Goal: Use online tool/utility: Utilize a website feature to perform a specific function

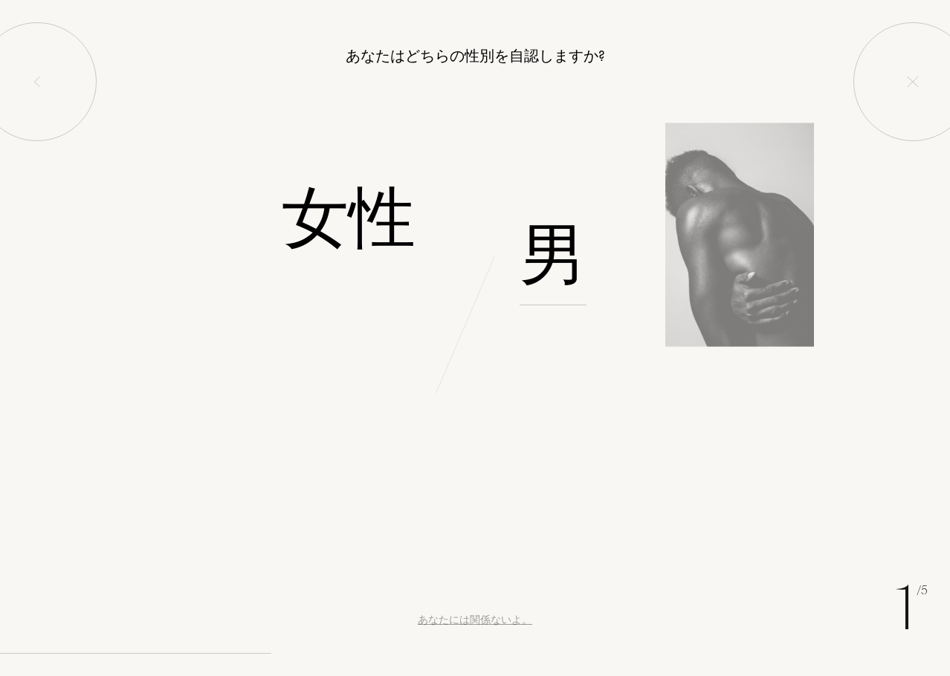
click at [557, 251] on font "男" at bounding box center [552, 255] width 67 height 94
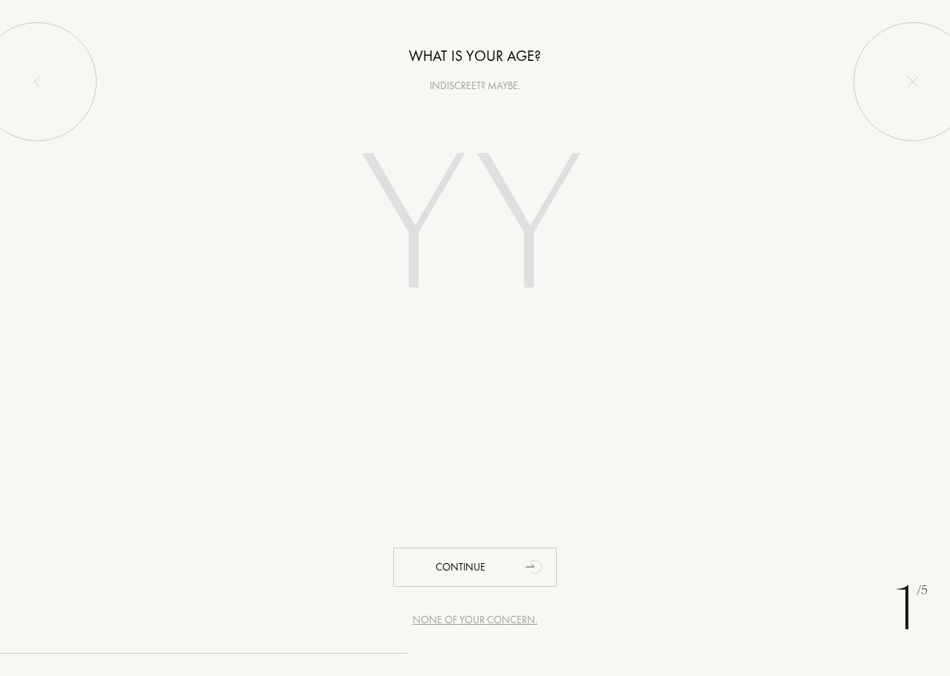
click at [494, 195] on input "number" at bounding box center [475, 229] width 320 height 256
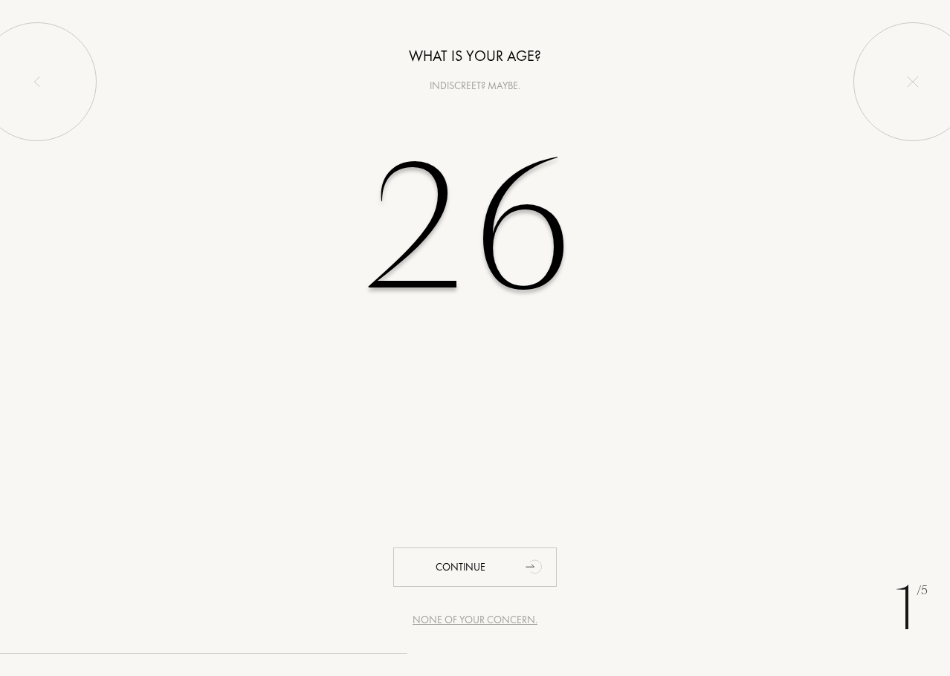
type input "26"
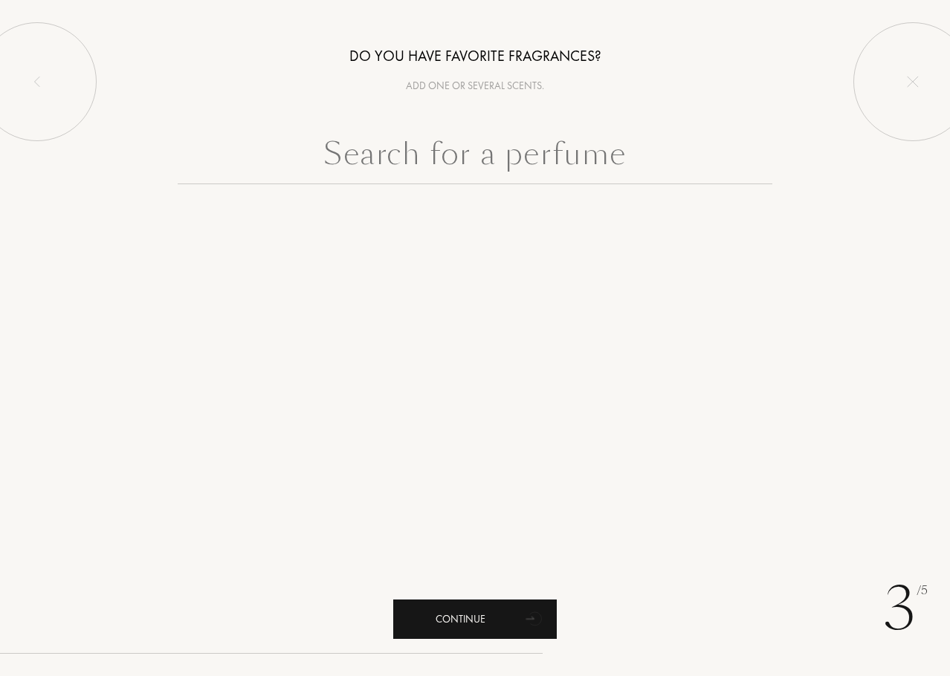
click at [527, 614] on icon "animation" at bounding box center [535, 618] width 30 height 30
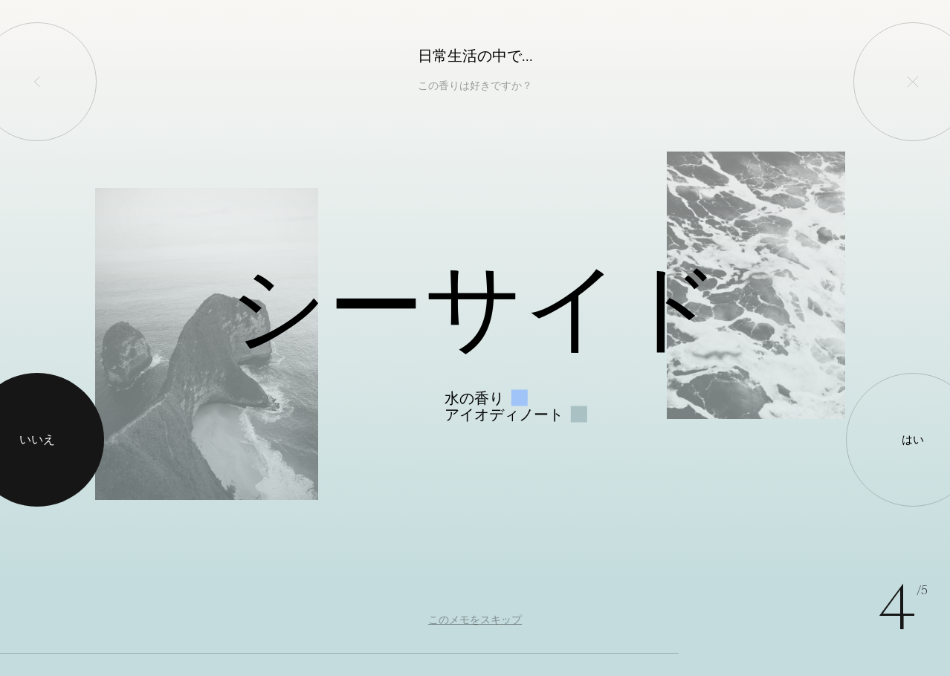
click at [30, 436] on font "いいえ" at bounding box center [37, 440] width 36 height 16
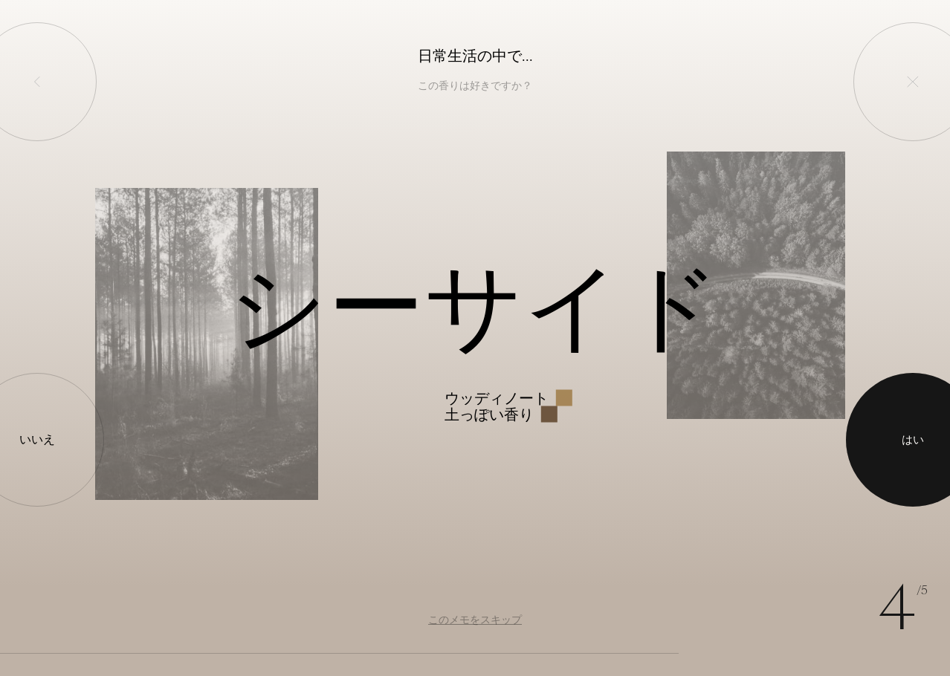
click at [913, 438] on font "はい" at bounding box center [912, 439] width 22 height 15
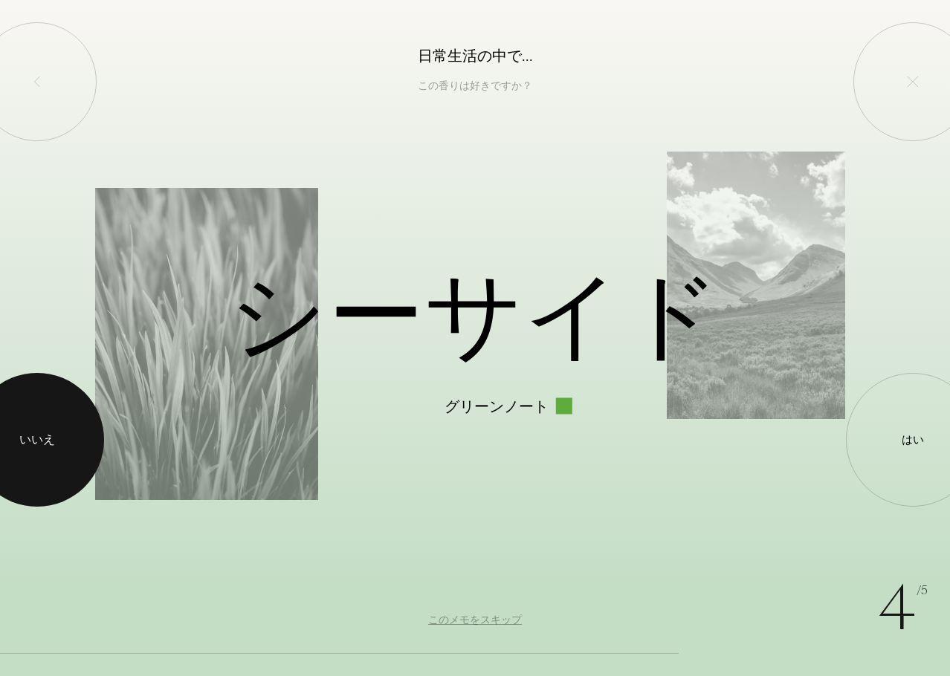
click at [56, 457] on div at bounding box center [37, 440] width 134 height 134
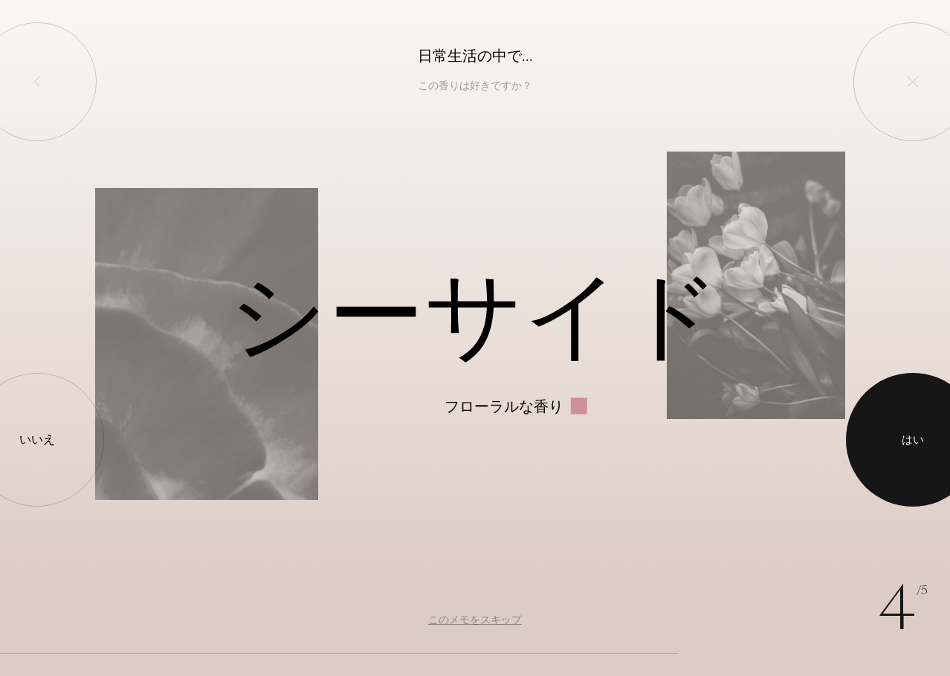
click at [880, 432] on div at bounding box center [913, 440] width 134 height 134
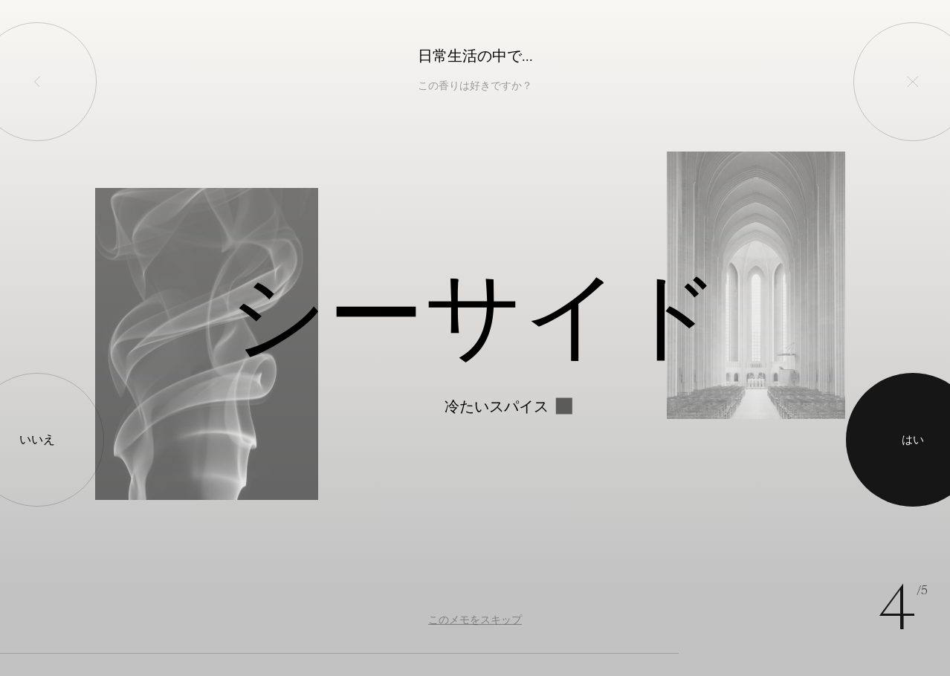
click at [909, 432] on font "はい" at bounding box center [912, 439] width 22 height 15
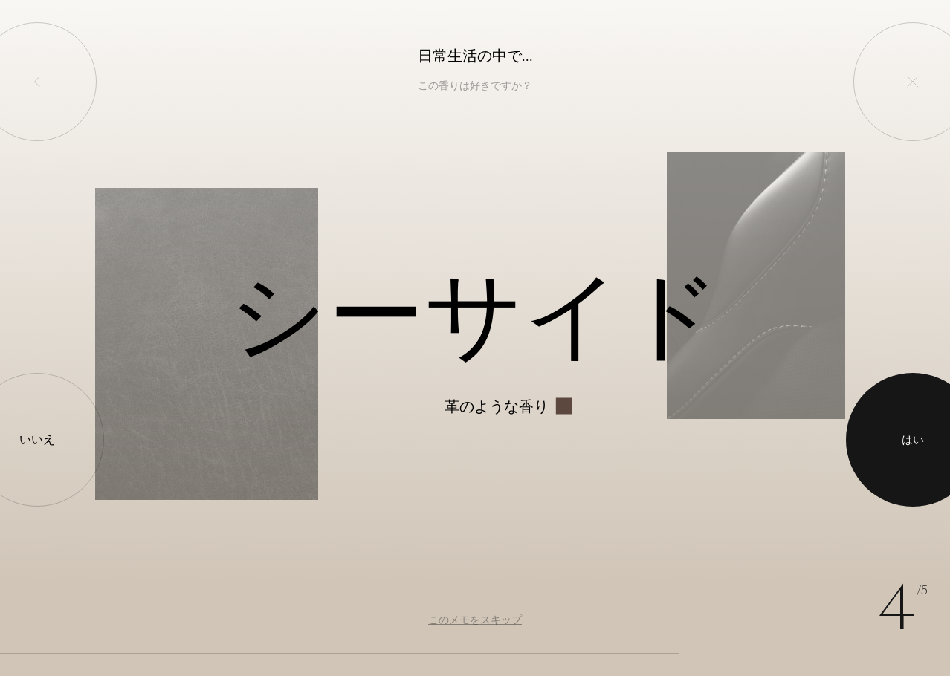
click at [904, 413] on div at bounding box center [913, 440] width 134 height 134
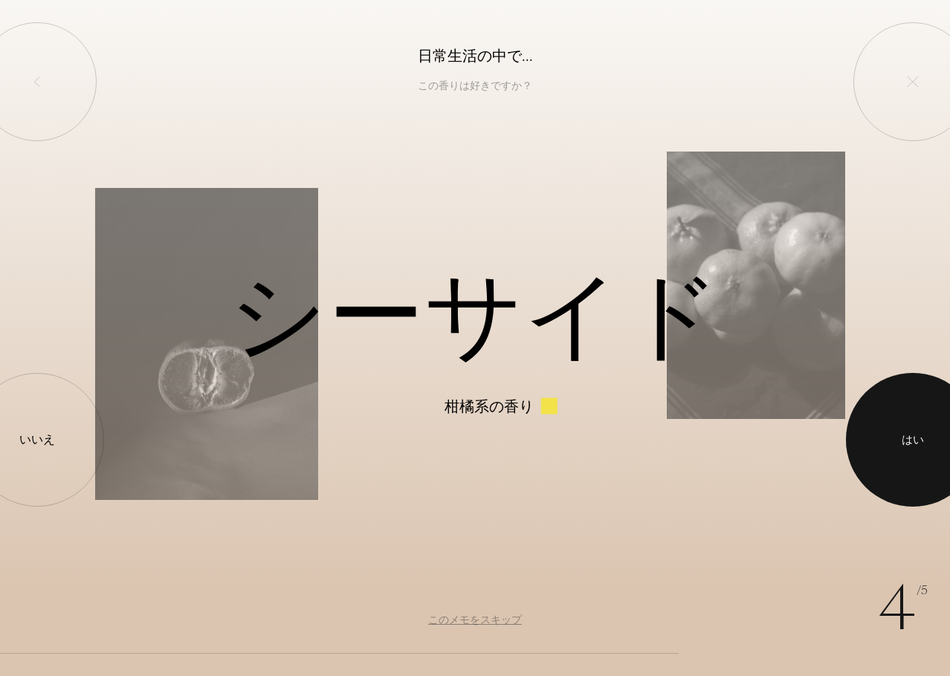
click at [870, 424] on div at bounding box center [913, 440] width 134 height 134
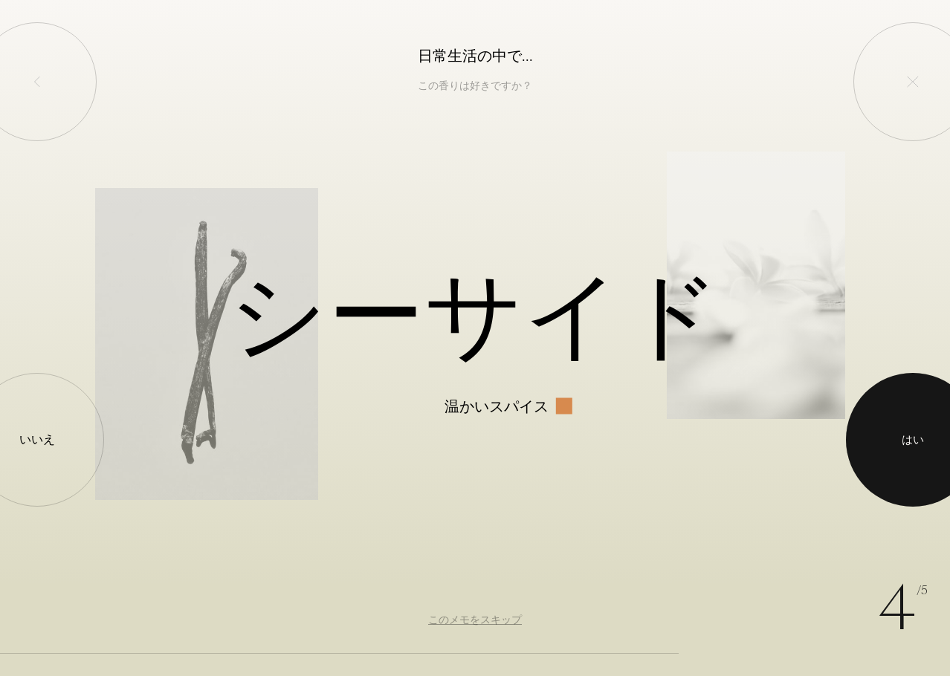
click at [887, 436] on div at bounding box center [913, 440] width 134 height 134
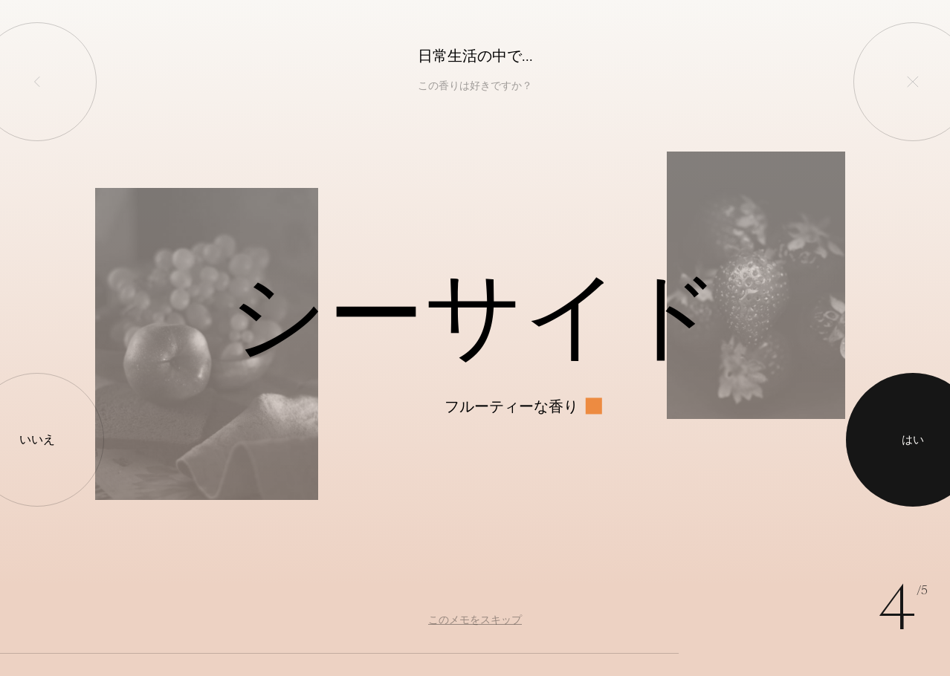
click at [902, 412] on div at bounding box center [913, 440] width 134 height 134
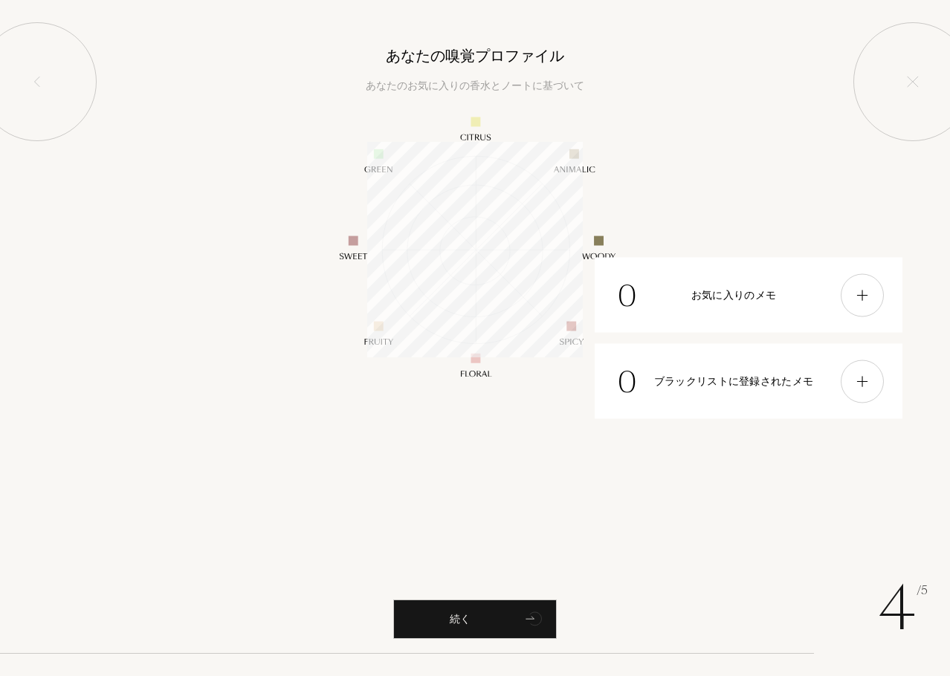
scroll to position [216, 216]
click at [871, 300] on div at bounding box center [862, 294] width 43 height 43
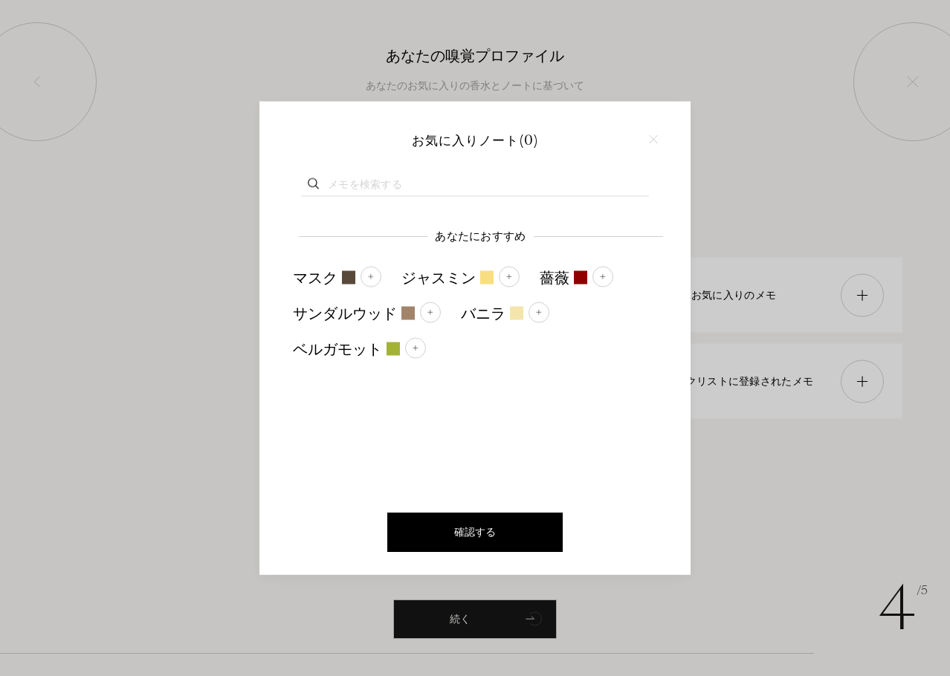
click at [790, 190] on div at bounding box center [475, 338] width 950 height 676
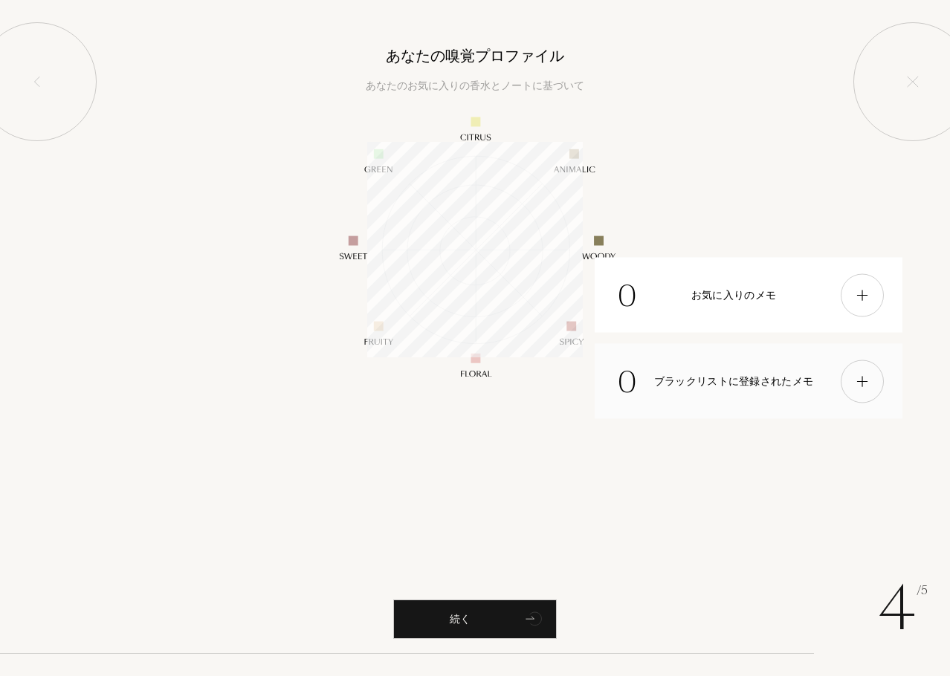
click at [870, 383] on img at bounding box center [862, 381] width 16 height 16
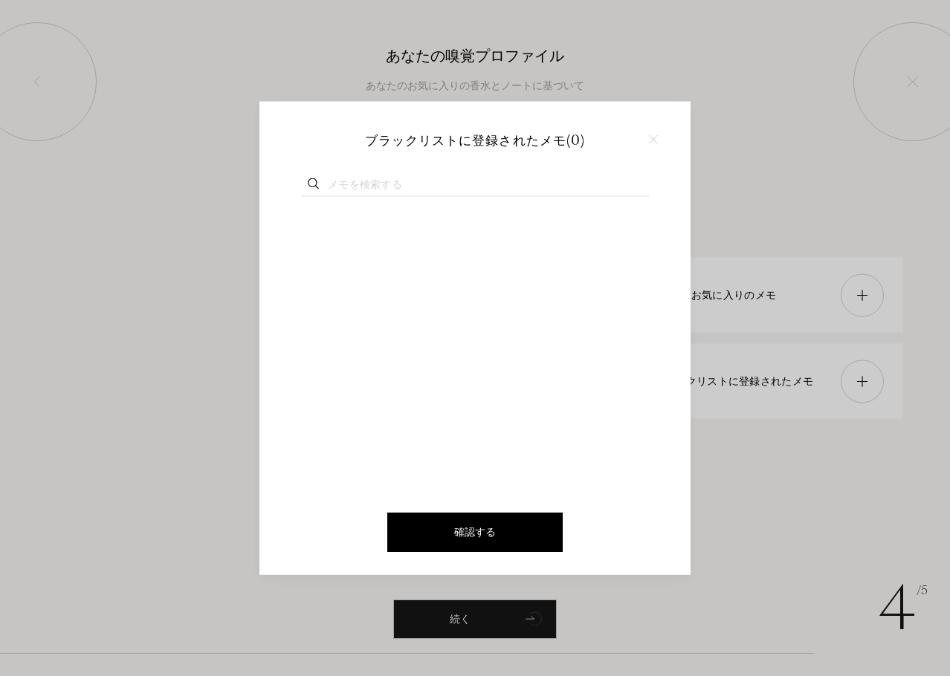
click at [647, 140] on div at bounding box center [653, 140] width 22 height 22
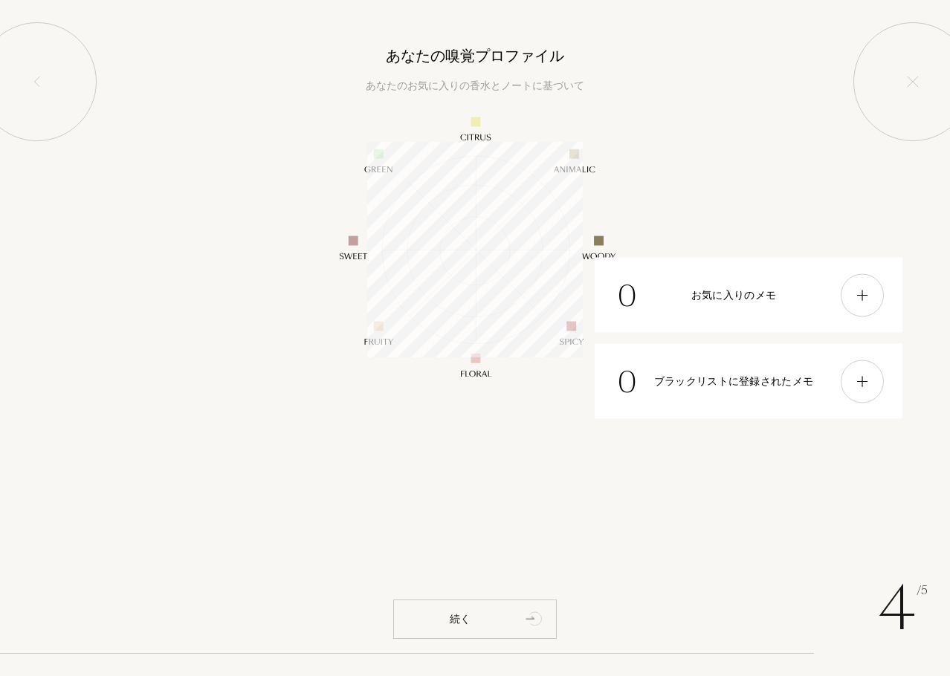
click at [468, 612] on div "続く" at bounding box center [475, 619] width 164 height 39
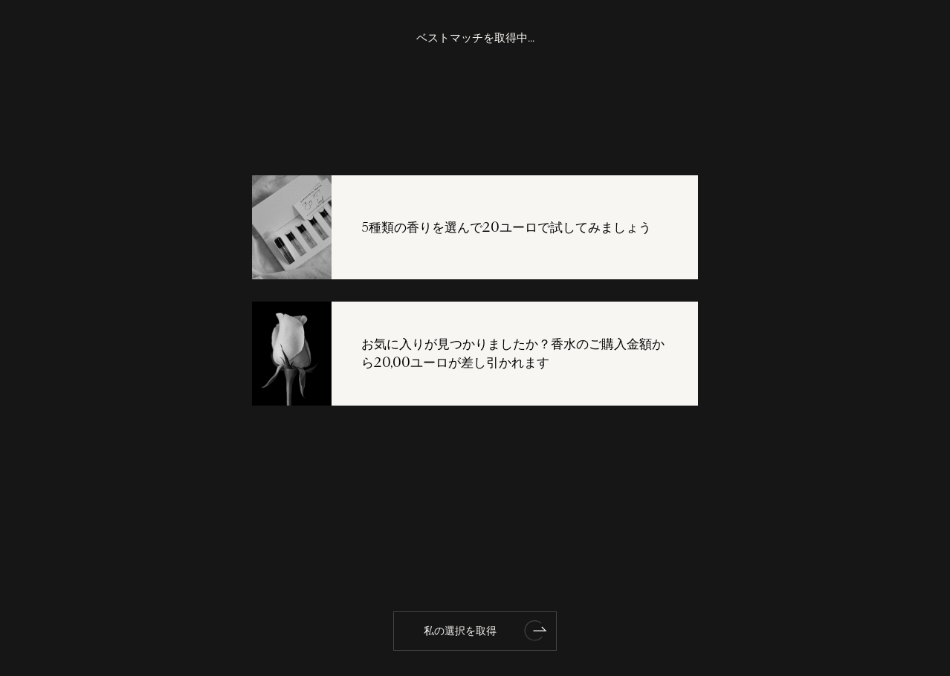
click at [466, 622] on div "私の選択を取得" at bounding box center [475, 631] width 164 height 39
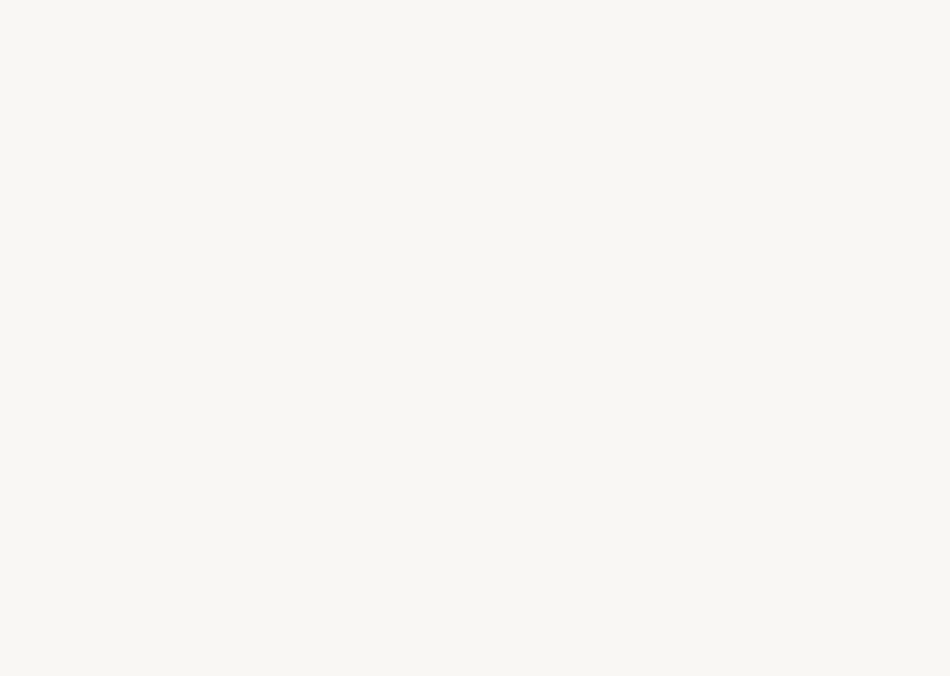
select select "FR"
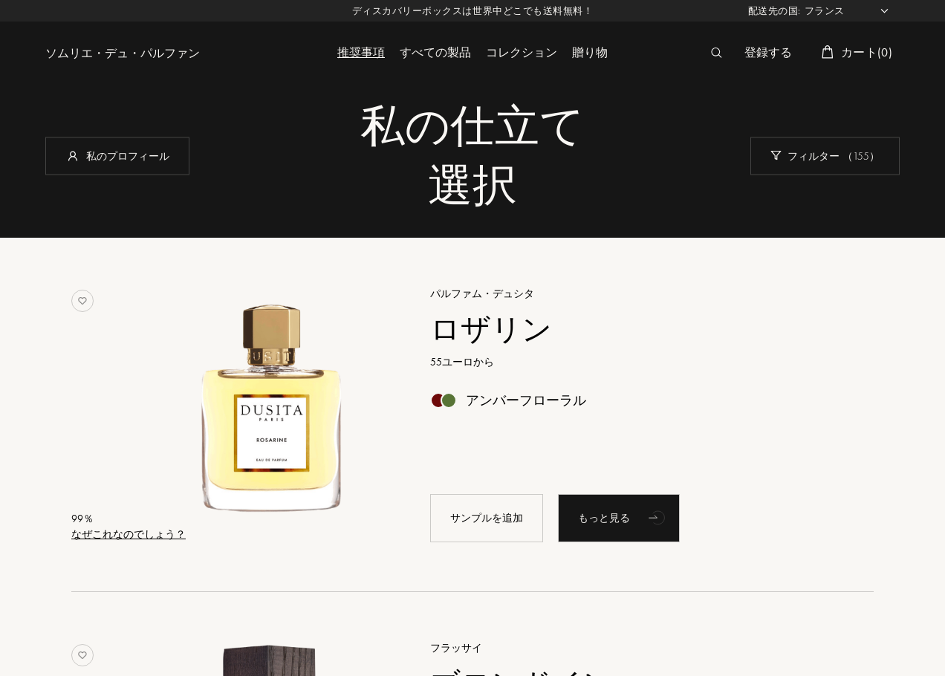
drag, startPoint x: 676, startPoint y: 315, endPoint x: 642, endPoint y: 273, distance: 53.4
click at [642, 273] on div "パルファム・デュシタ ロザリン 55ユーロから アンバーフローラル サンプルを追加 もっと見る" at bounding box center [636, 414] width 456 height 292
click at [106, 535] on font "なぜこれなのでしょう？" at bounding box center [128, 534] width 114 height 13
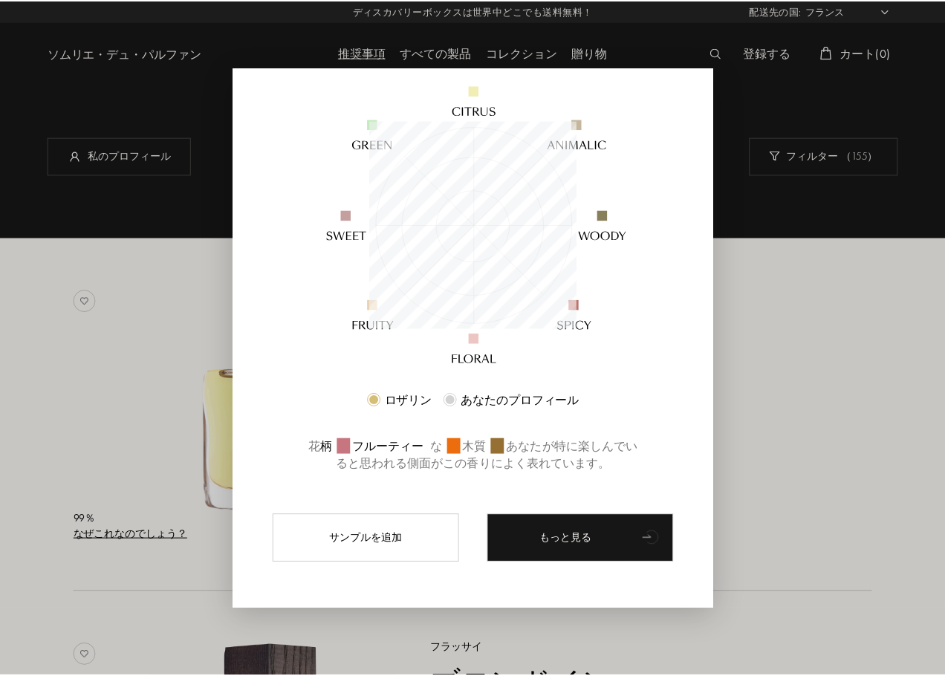
scroll to position [158, 0]
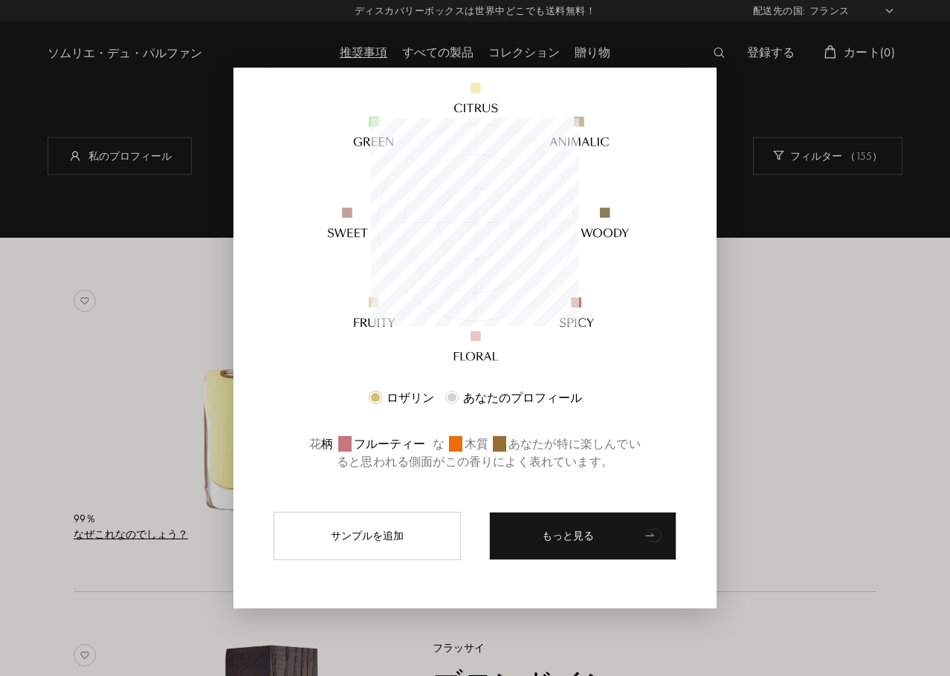
click at [143, 314] on div at bounding box center [475, 338] width 950 height 676
